Goal: Find specific page/section: Find specific page/section

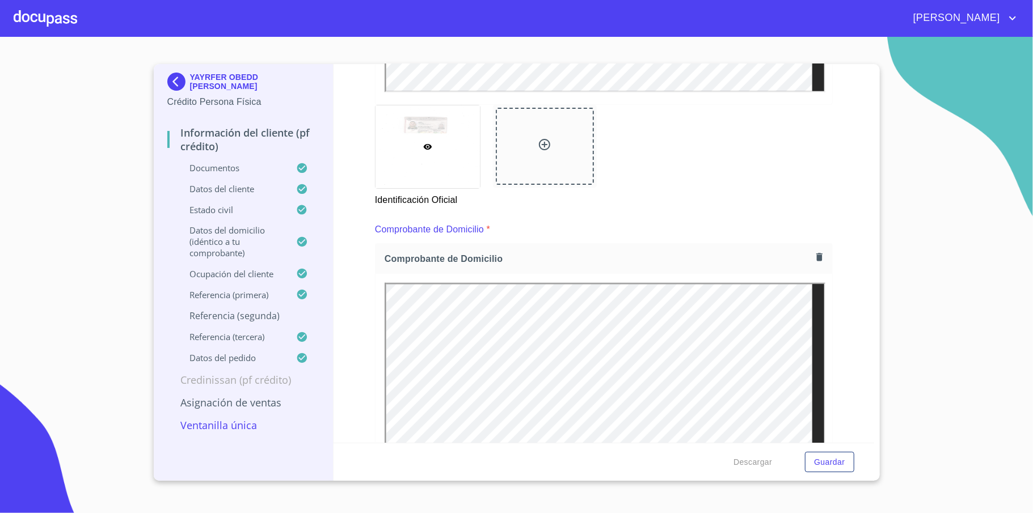
scroll to position [605, 0]
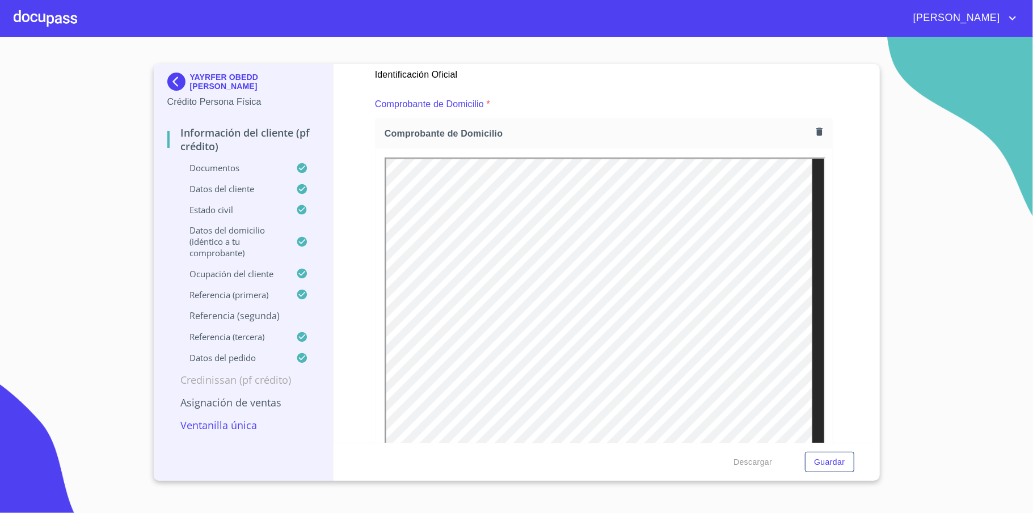
click at [172, 75] on img at bounding box center [178, 82] width 23 height 18
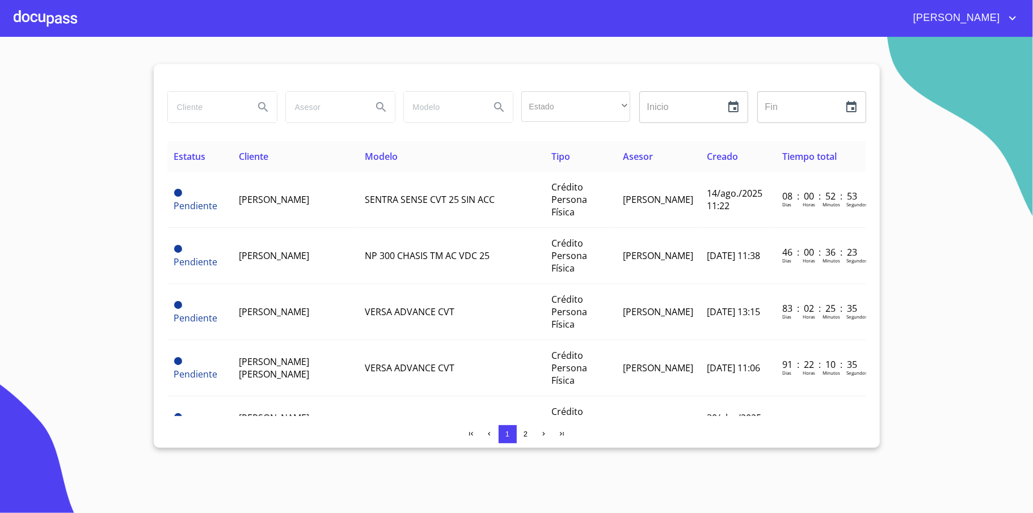
click at [208, 91] on div at bounding box center [222, 107] width 110 height 32
click at [210, 99] on input "search" at bounding box center [206, 107] width 77 height 31
type input "[PERSON_NAME]"
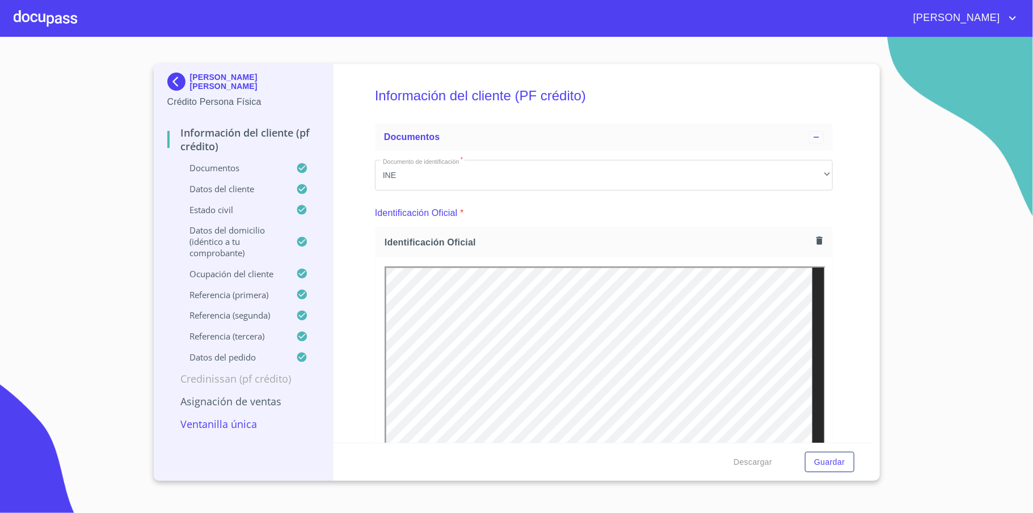
scroll to position [2496, 0]
